Goal: Navigation & Orientation: Find specific page/section

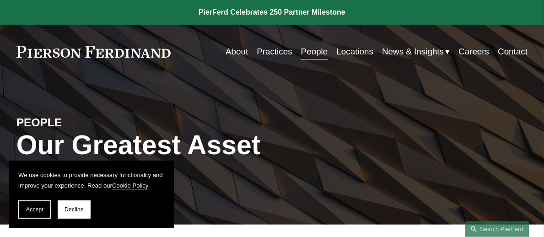
click at [346, 49] on link "Locations" at bounding box center [355, 51] width 37 height 17
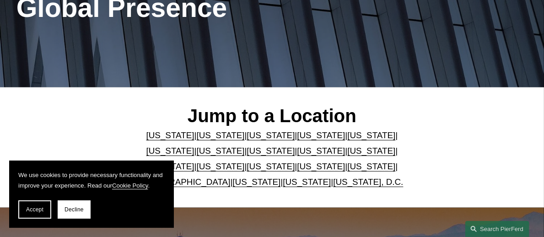
scroll to position [183, 0]
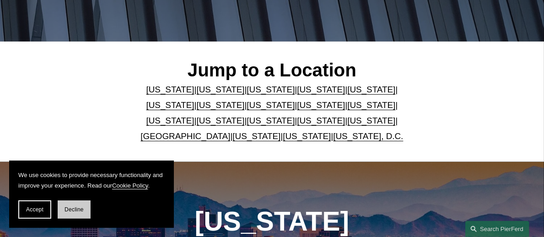
click at [86, 211] on button "Decline" at bounding box center [74, 210] width 33 height 18
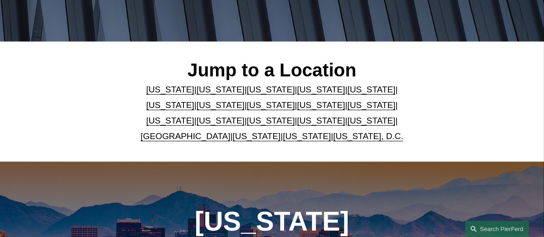
click at [348, 90] on link "[US_STATE]" at bounding box center [372, 90] width 48 height 10
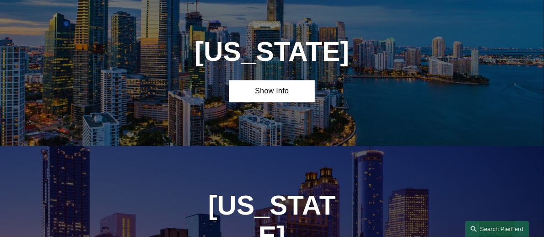
scroll to position [972, 0]
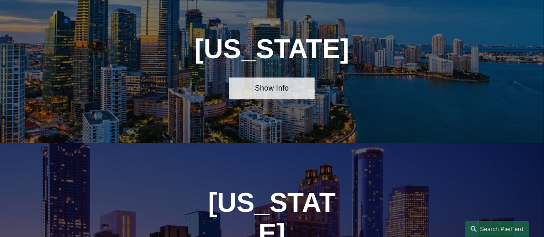
click at [282, 99] on link "Show Info" at bounding box center [271, 88] width 85 height 22
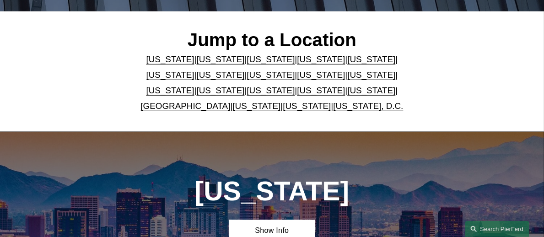
scroll to position [193, 0]
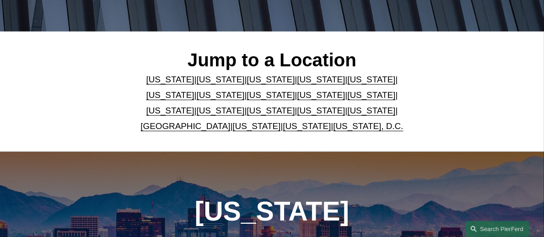
click at [348, 94] on link "[US_STATE]" at bounding box center [372, 95] width 48 height 10
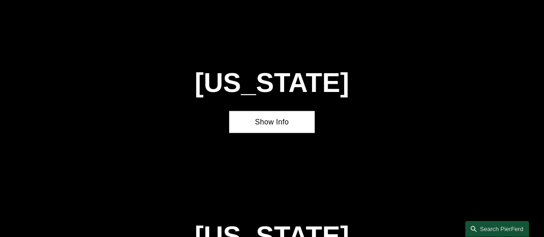
scroll to position [1923, 0]
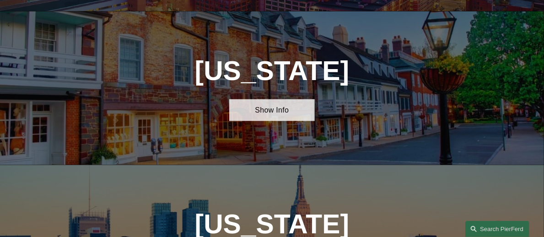
click at [281, 99] on link "Show Info" at bounding box center [271, 110] width 85 height 22
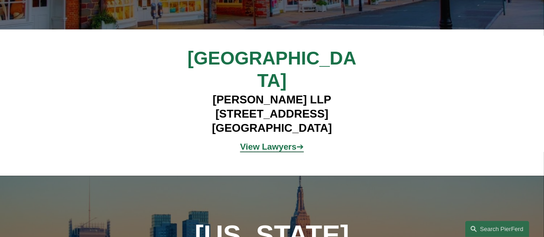
scroll to position [2106, 0]
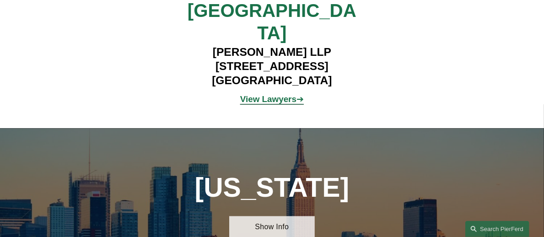
click at [260, 217] on link "Show Info" at bounding box center [271, 228] width 85 height 22
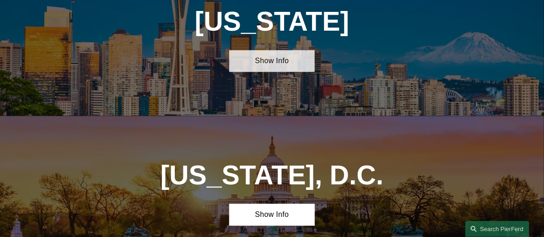
scroll to position [3666, 0]
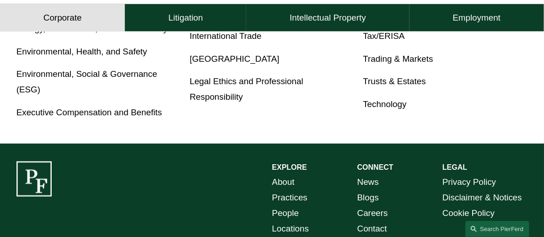
scroll to position [595, 0]
